Goal: Task Accomplishment & Management: Complete application form

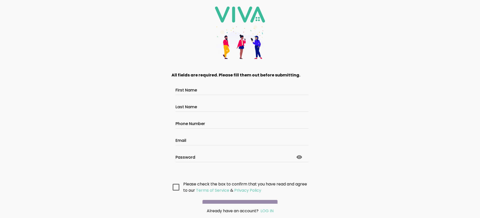
click at [238, 196] on main "All fields are required. Please fill them out before submitting. First Name Las…" at bounding box center [240, 134] width 150 height 138
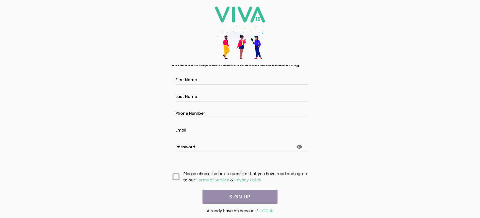
click at [238, 196] on main "All fields are required. Please fill them out before submitting. First Name Las…" at bounding box center [240, 134] width 150 height 138
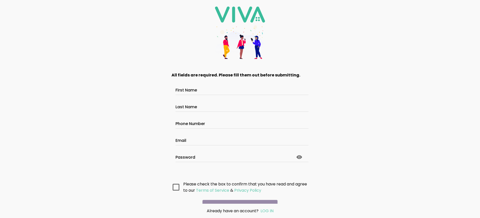
click at [238, 196] on main "All fields are required. Please fill them out before submitting. First Name Las…" at bounding box center [240, 134] width 150 height 138
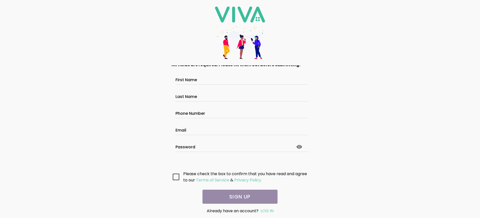
click at [238, 196] on main "All fields are required. Please fill them out before submitting. First Name Las…" at bounding box center [240, 134] width 150 height 138
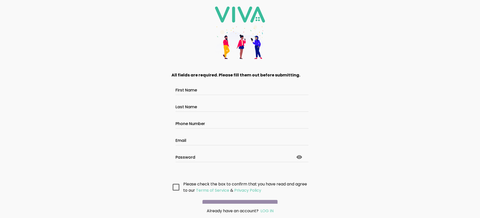
click at [238, 196] on main "All fields are required. Please fill them out before submitting. First Name Las…" at bounding box center [240, 134] width 150 height 138
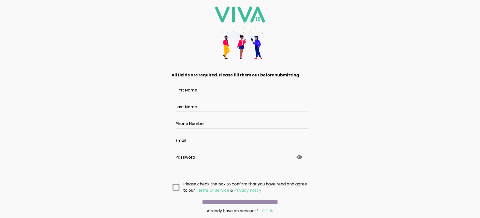
click at [238, 196] on main "All fields are required. Please fill them out before submitting. First Name Las…" at bounding box center [240, 134] width 150 height 138
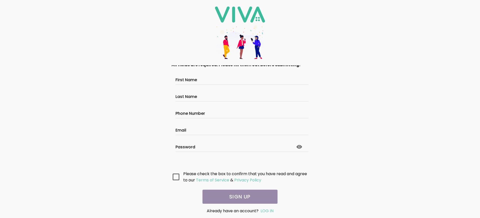
click at [238, 196] on main "All fields are required. Please fill them out before submitting. First Name Las…" at bounding box center [240, 134] width 150 height 138
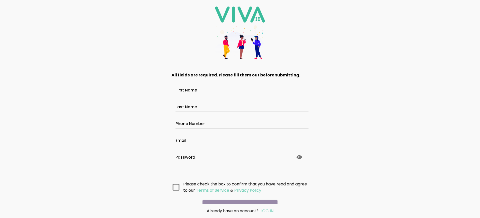
click at [238, 196] on main "All fields are required. Please fill them out before submitting. First Name Las…" at bounding box center [240, 134] width 150 height 138
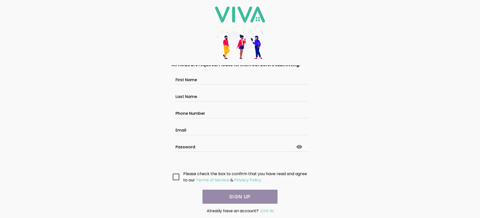
click at [238, 196] on main "All fields are required. Please fill them out before submitting. First Name Las…" at bounding box center [240, 134] width 150 height 138
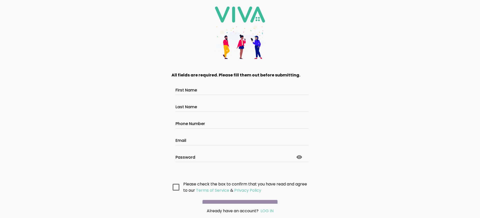
scroll to position [27, 0]
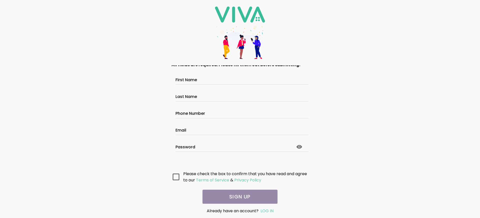
click at [238, 196] on main "All fields are required. Please fill them out before submitting. First Name Las…" at bounding box center [240, 134] width 150 height 138
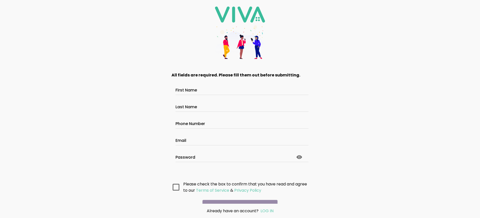
click at [238, 196] on main "All fields are required. Please fill them out before submitting. First Name Las…" at bounding box center [240, 134] width 150 height 138
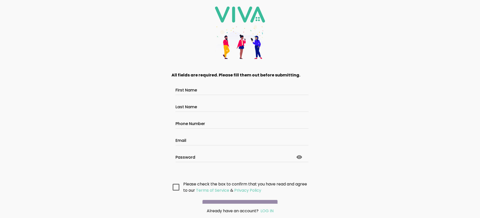
click at [238, 196] on main "All fields are required. Please fill them out before submitting. First Name Las…" at bounding box center [240, 134] width 150 height 138
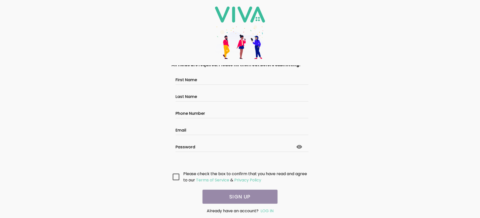
click at [238, 196] on main "All fields are required. Please fill them out before submitting. First Name Las…" at bounding box center [240, 134] width 150 height 138
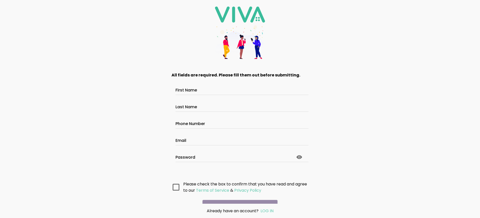
scroll to position [27, 0]
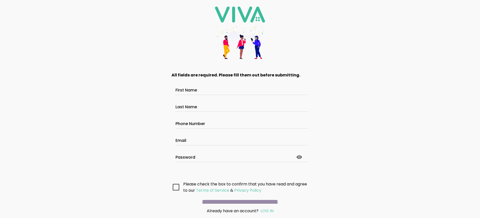
click at [238, 196] on main "All fields are required. Please fill them out before submitting. First Name Las…" at bounding box center [240, 134] width 150 height 138
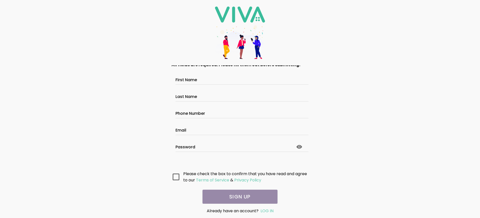
click at [238, 196] on main "All fields are required. Please fill them out before submitting. First Name Las…" at bounding box center [240, 134] width 150 height 138
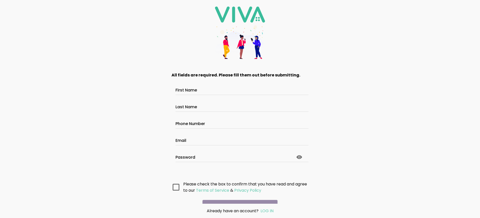
scroll to position [27, 0]
click at [238, 196] on main "All fields are required. Please fill them out before submitting. First Name Las…" at bounding box center [240, 134] width 150 height 138
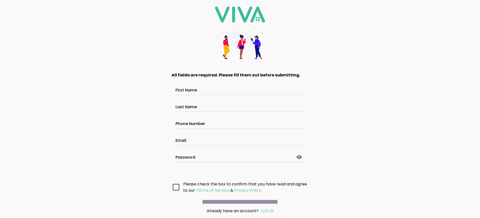
click at [238, 196] on main "All fields are required. Please fill them out before submitting. First Name Las…" at bounding box center [240, 134] width 150 height 138
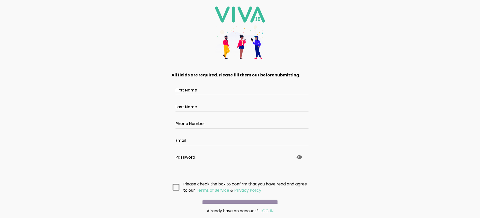
click at [238, 196] on main "All fields are required. Please fill them out before submitting. First Name Las…" at bounding box center [240, 134] width 150 height 138
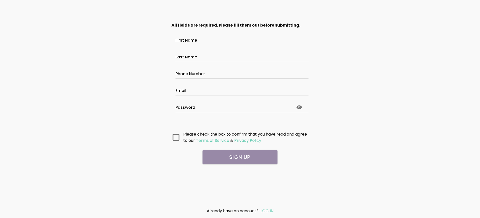
click at [240, 169] on main "All fields are required. Please fill them out before submitting. First Name Las…" at bounding box center [240, 110] width 150 height 188
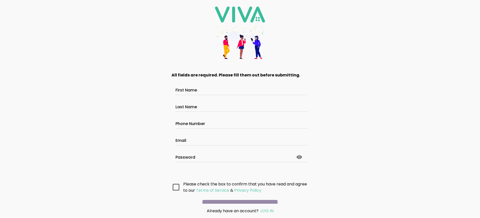
click at [238, 196] on main "All fields are required. Please fill them out before submitting. First Name Las…" at bounding box center [240, 134] width 150 height 138
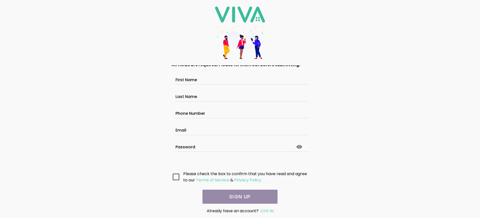
click at [238, 196] on main "All fields are required. Please fill them out before submitting. First Name Las…" at bounding box center [240, 134] width 150 height 138
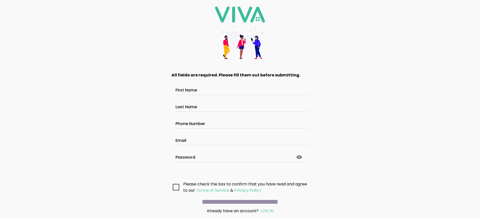
click at [238, 196] on main "All fields are required. Please fill them out before submitting. First Name Las…" at bounding box center [240, 134] width 150 height 138
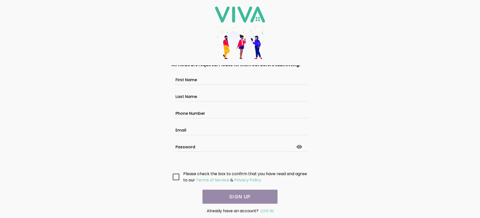
click at [238, 196] on main "All fields are required. Please fill them out before submitting. First Name Las…" at bounding box center [240, 134] width 150 height 138
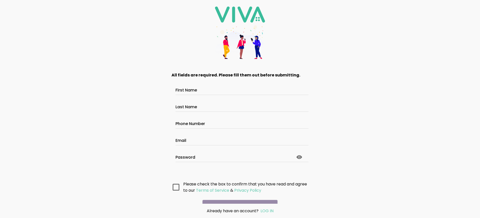
scroll to position [27, 0]
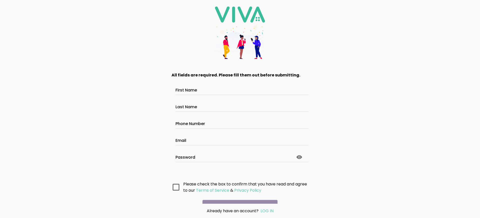
scroll to position [27, 0]
